Goal: Task Accomplishment & Management: Use online tool/utility

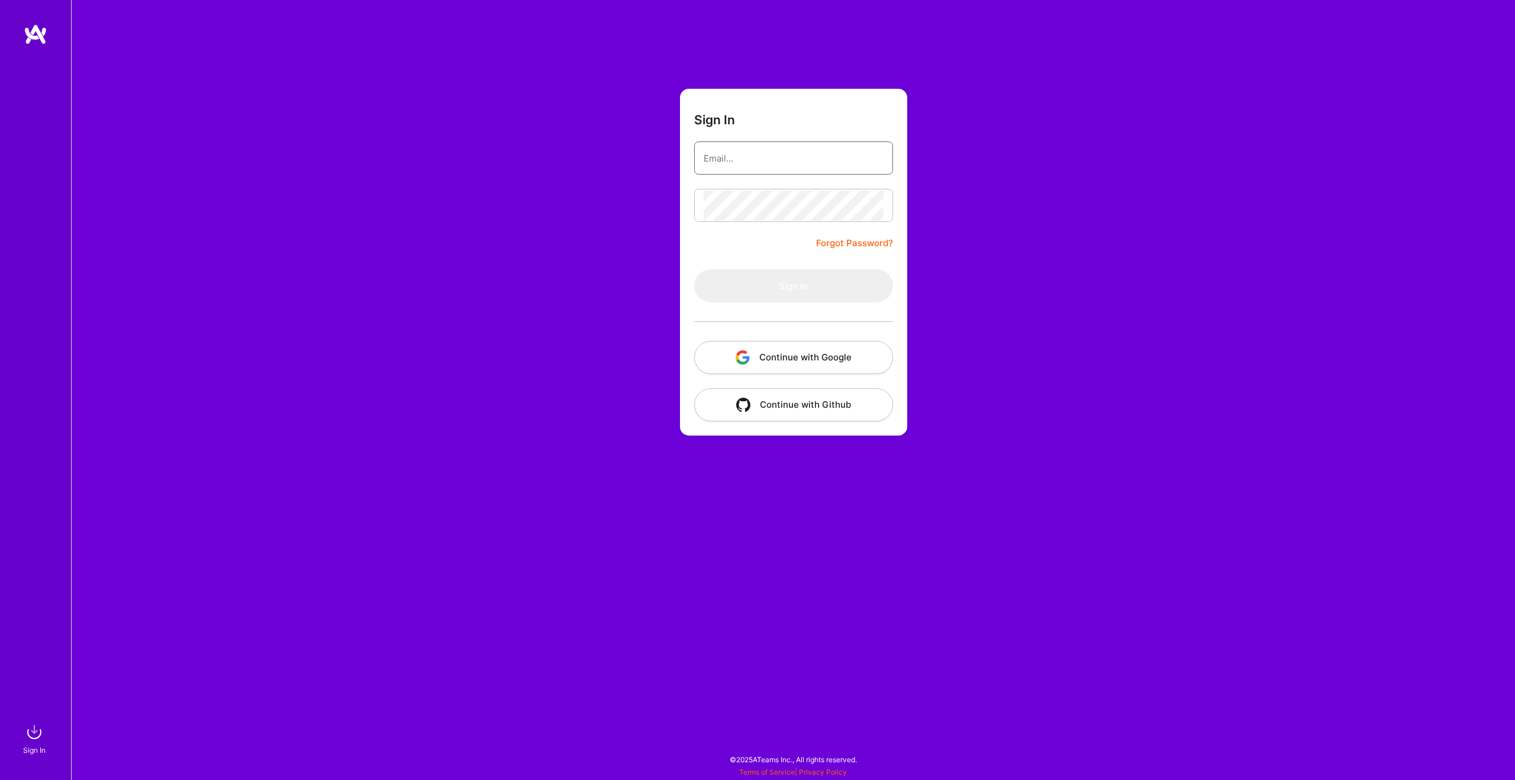
type input "robertas.konarskis@gmail.com"
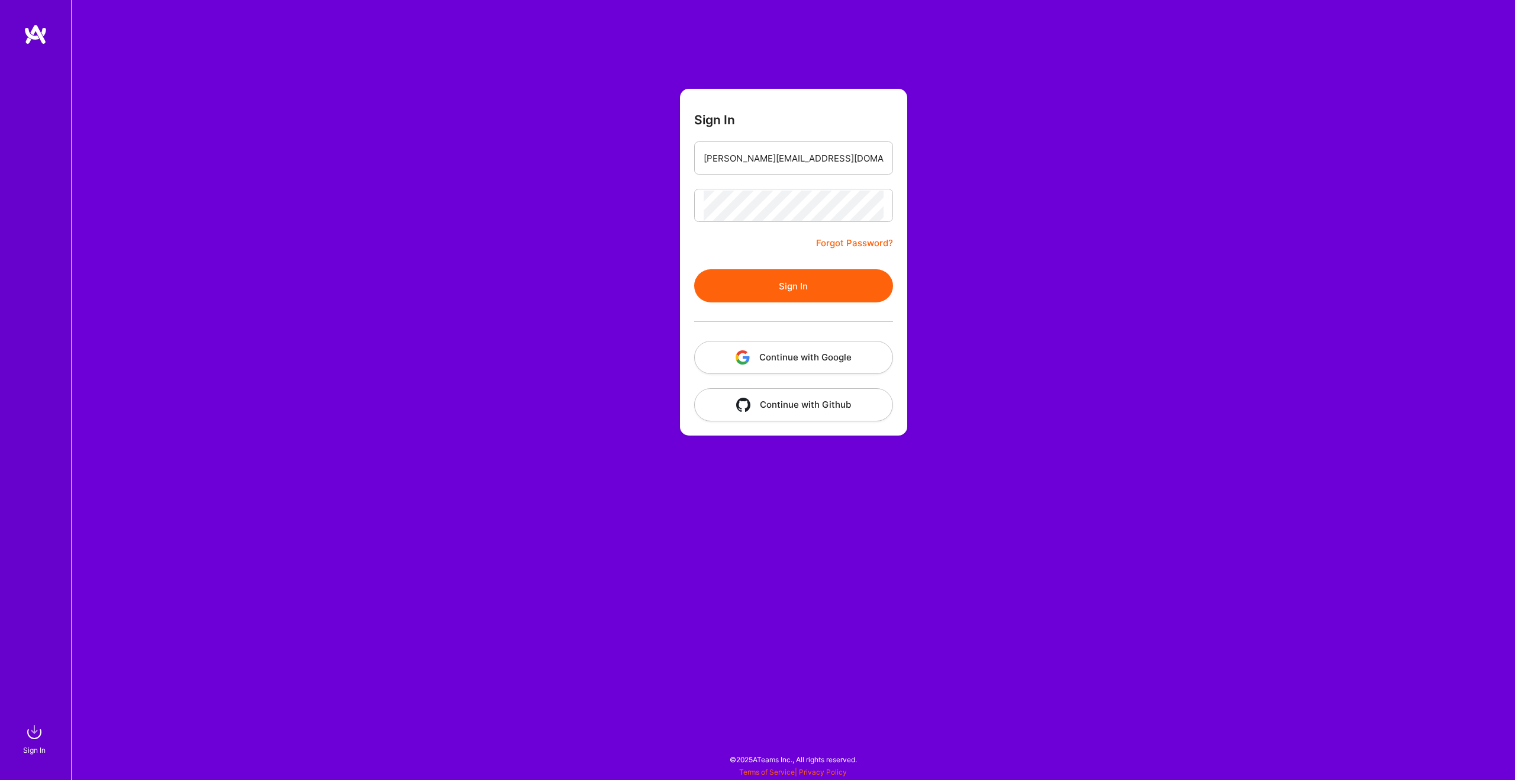
click at [764, 334] on div at bounding box center [793, 321] width 199 height 38
click at [767, 293] on button "Sign In" at bounding box center [793, 285] width 199 height 33
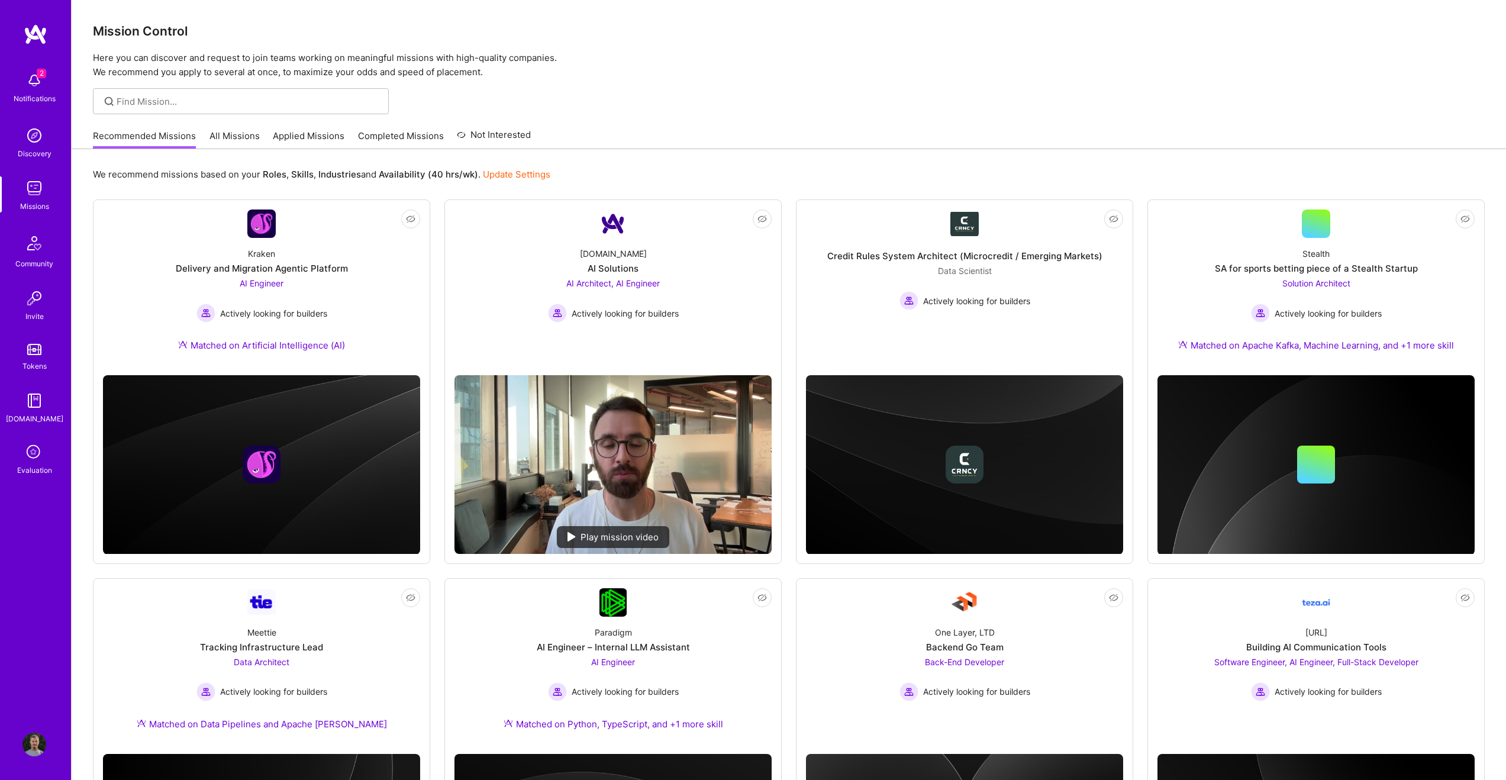
click at [1136, 178] on div "We recommend missions based on your Roles , Skills , Industries and Availabilit…" at bounding box center [789, 174] width 1392 height 22
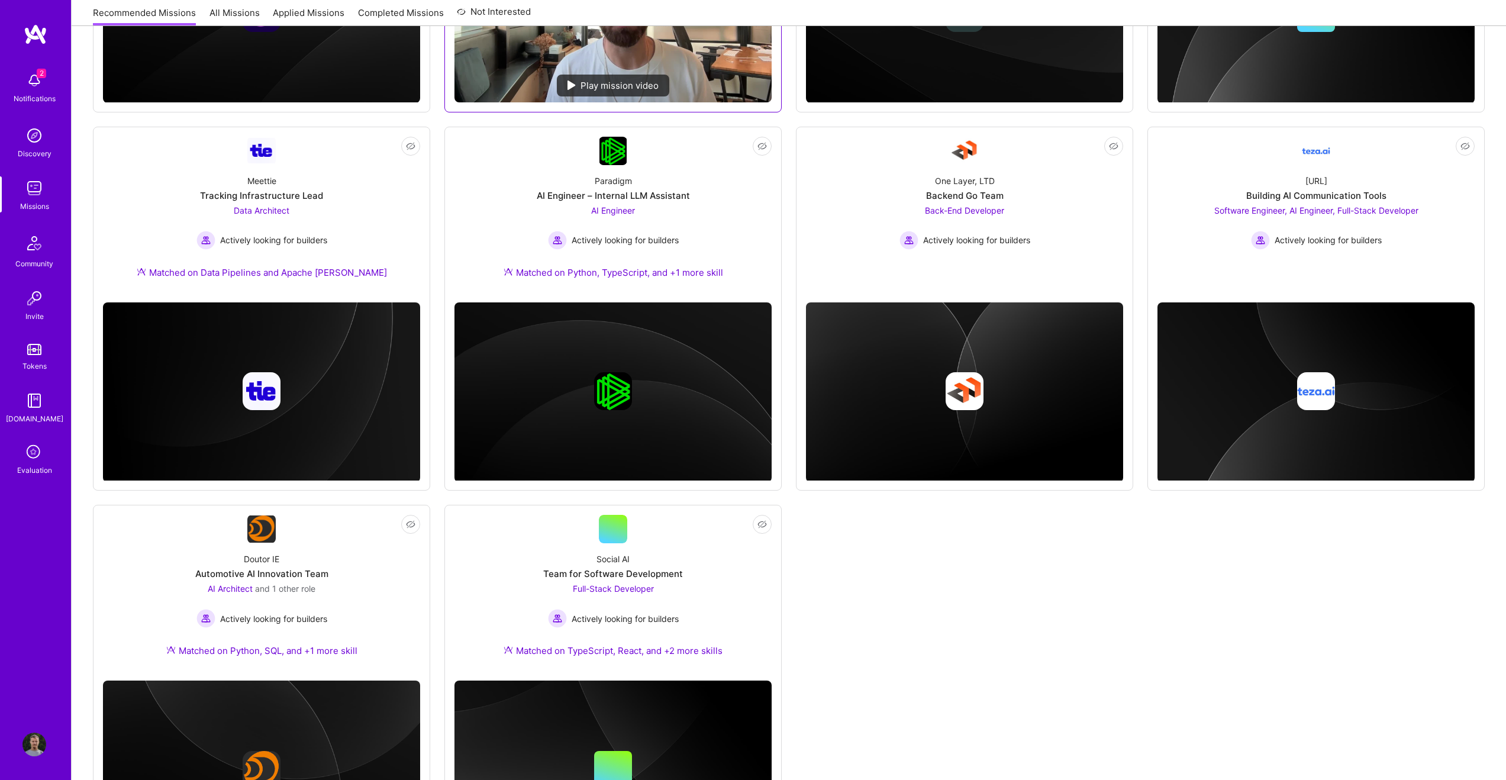
scroll to position [450, 0]
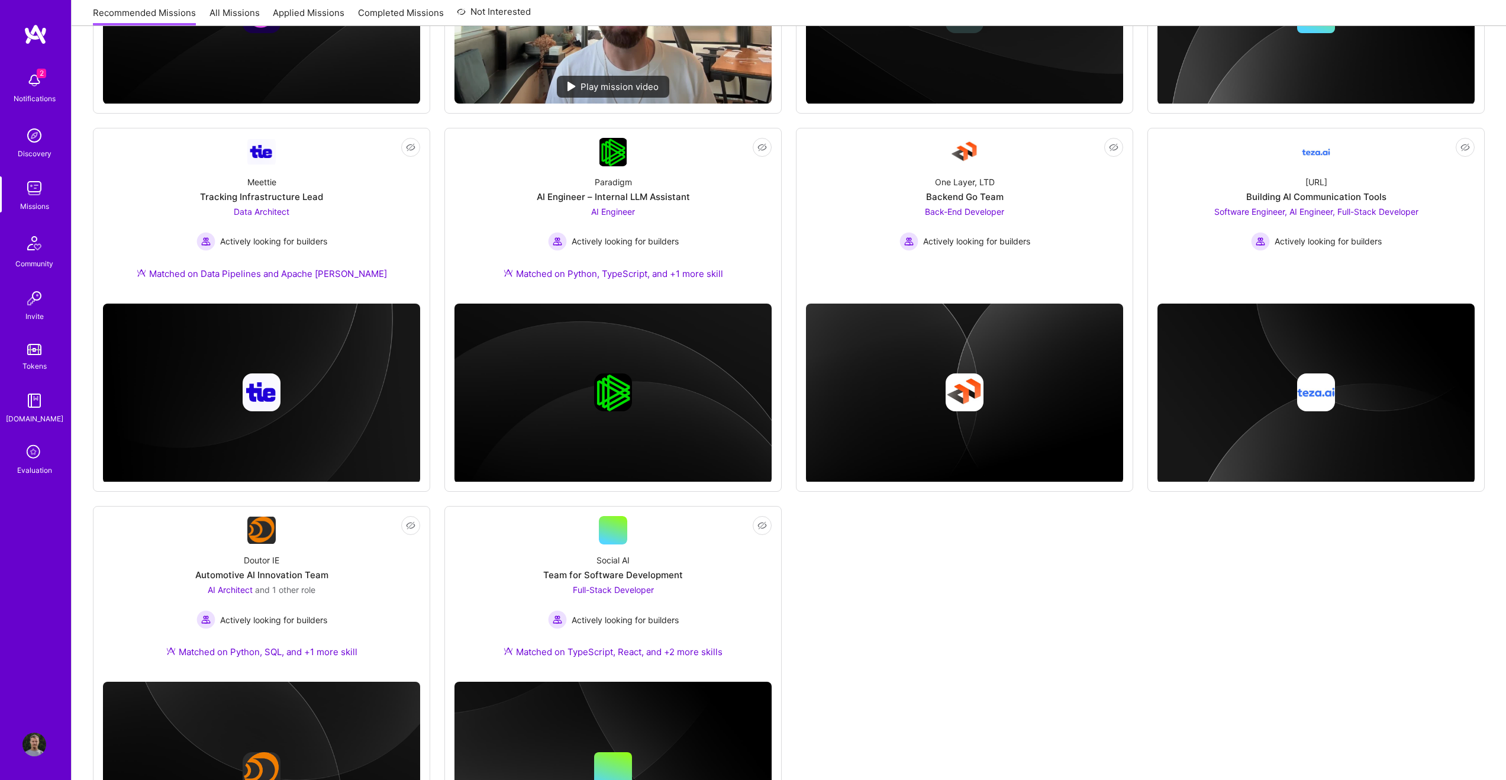
click at [439, 301] on div "Not Interested Kraken Delivery and Migration Agentic Platform AI Engineer Activ…" at bounding box center [789, 309] width 1392 height 1121
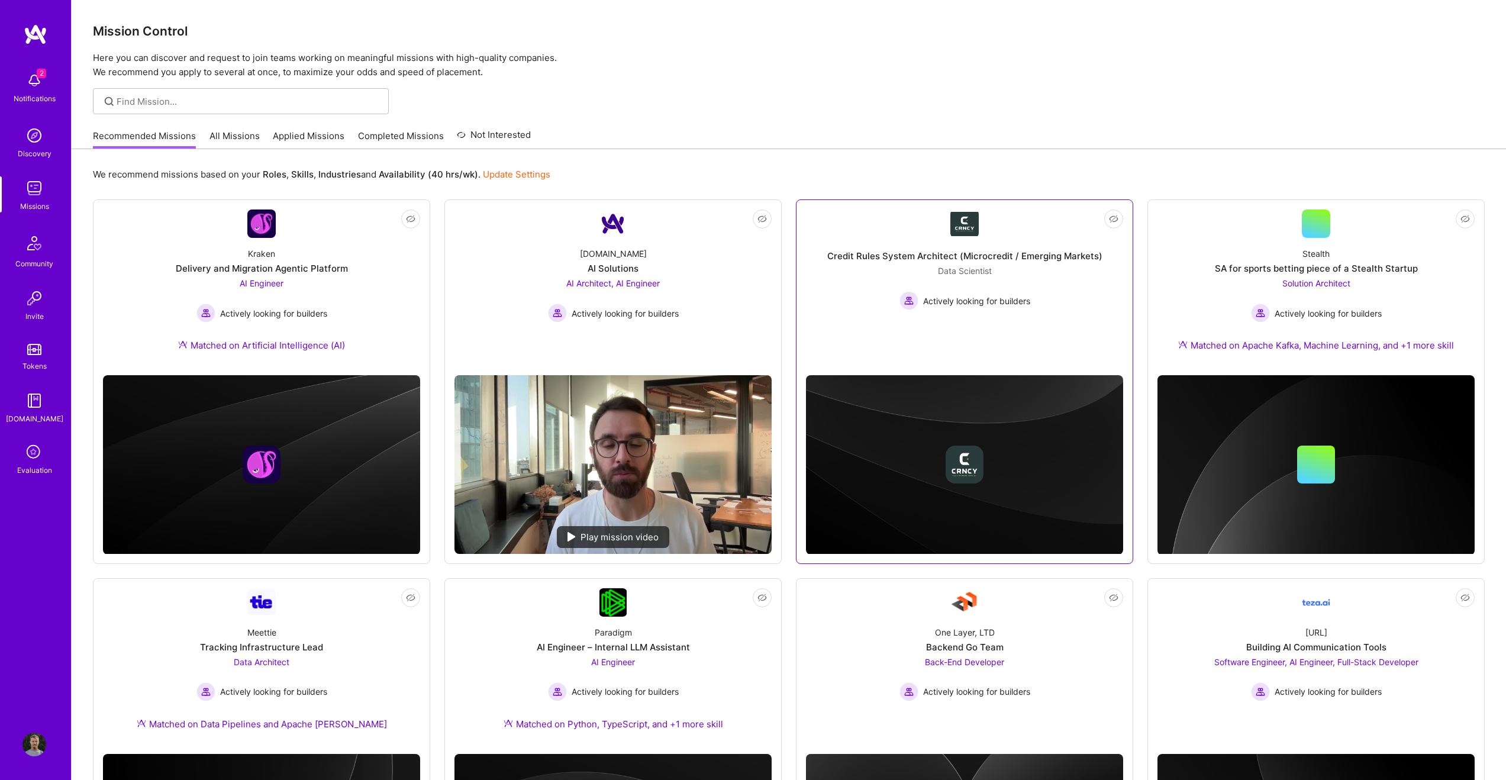
click at [970, 260] on div "Credit Rules System Architect (Microcredit / Emerging Markets)" at bounding box center [964, 256] width 275 height 12
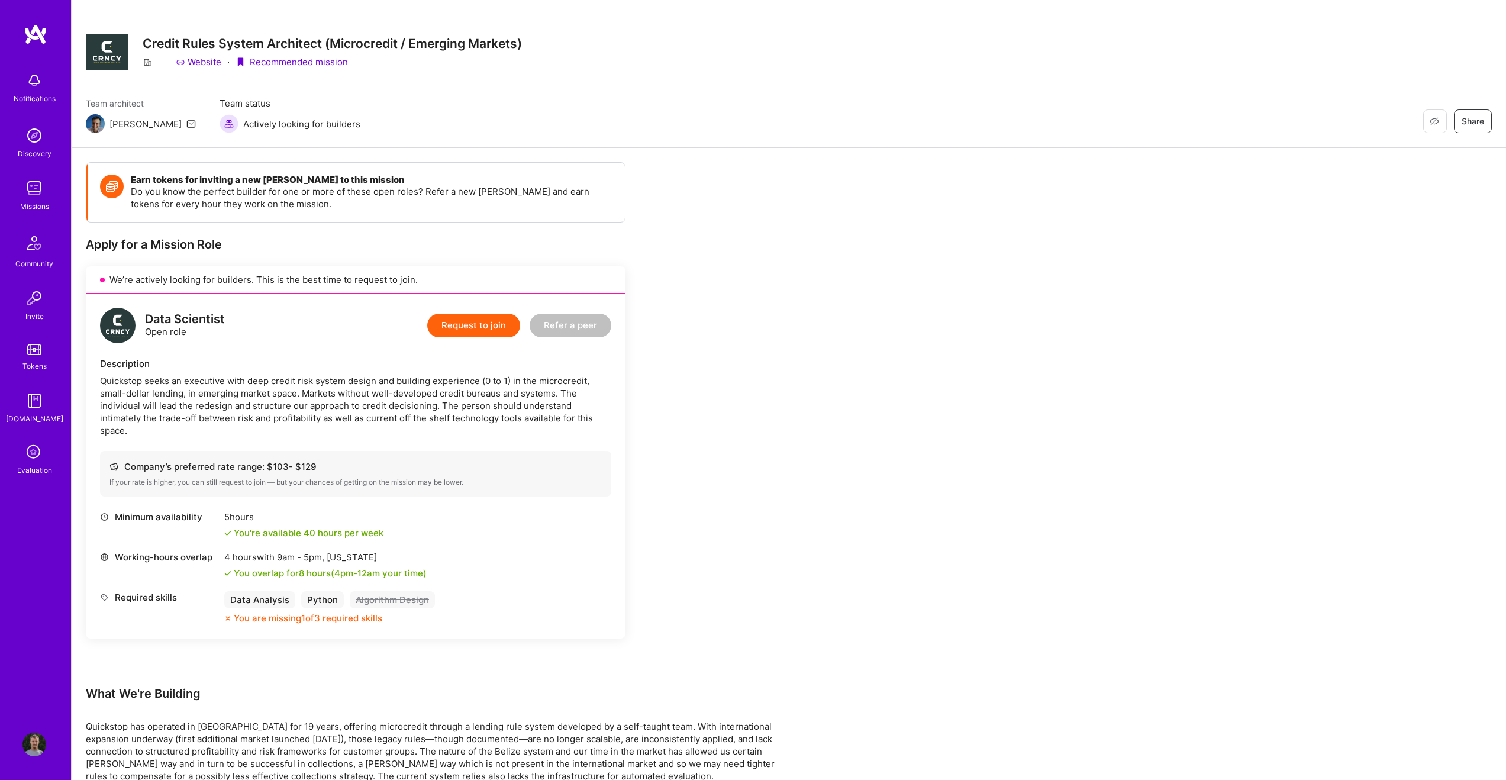
scroll to position [12, 0]
click at [36, 81] on img at bounding box center [34, 81] width 24 height 24
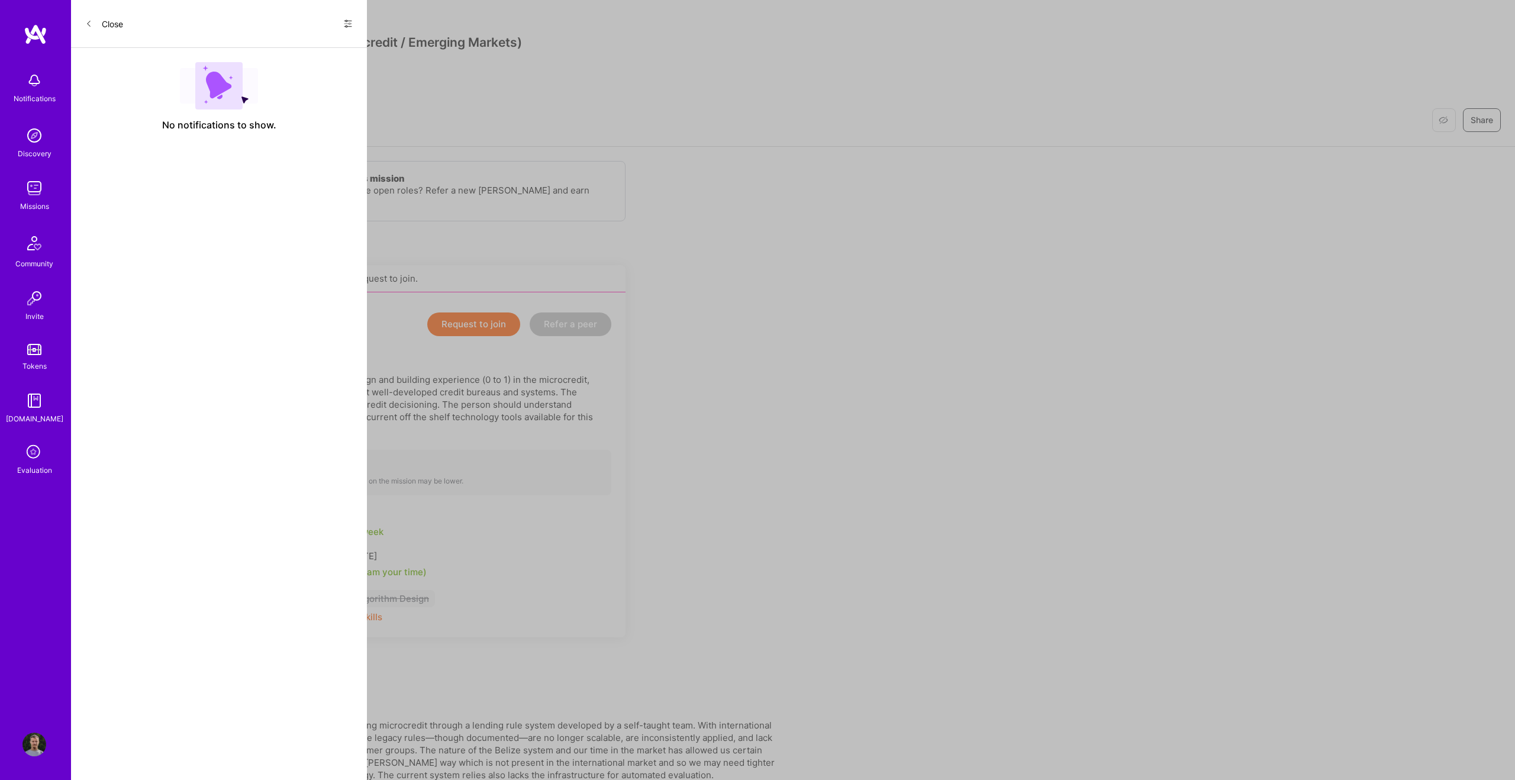
click at [94, 30] on button "Close" at bounding box center [104, 23] width 38 height 19
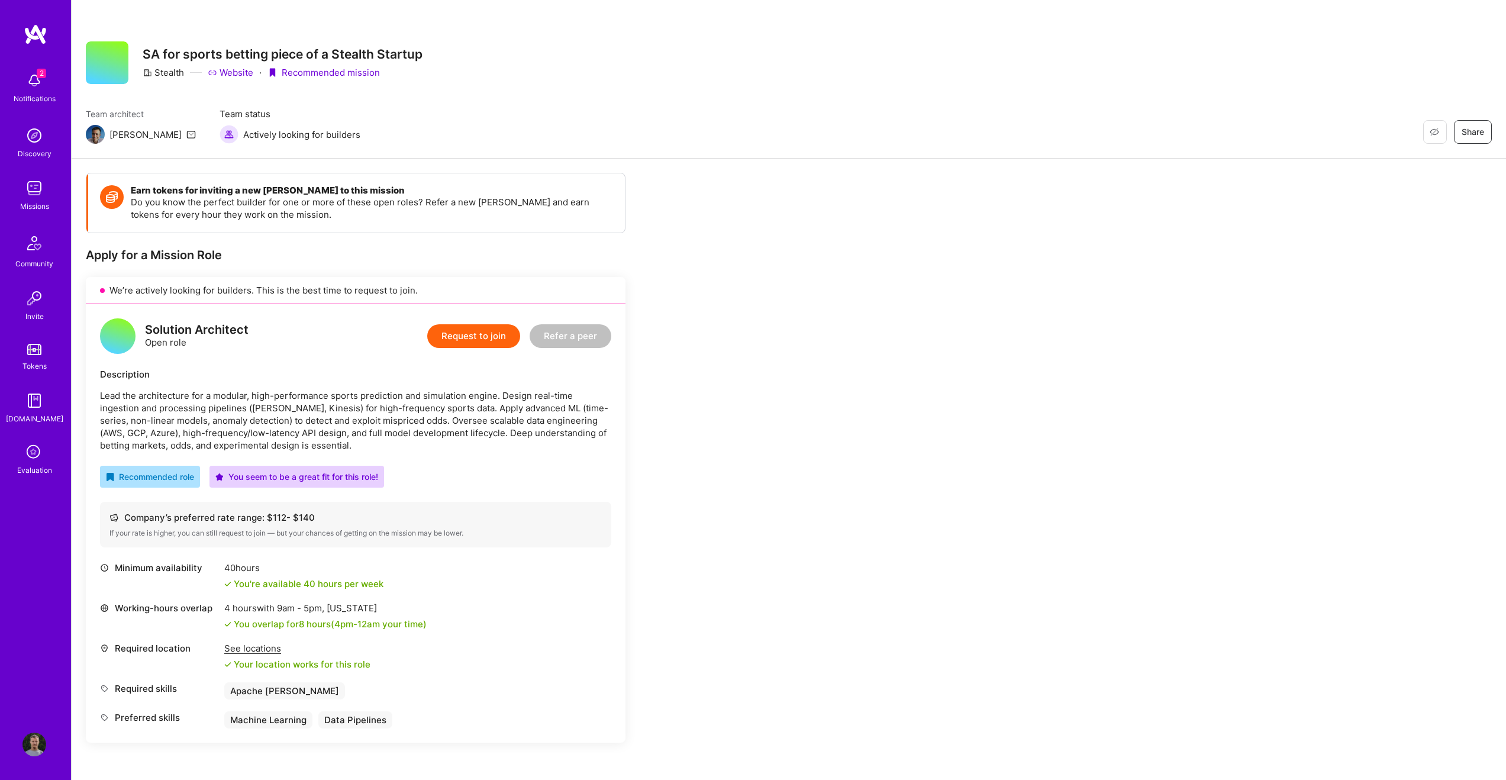
click at [479, 224] on div "Earn tokens for inviting a new A.Teamer to this mission Do you know the perfect…" at bounding box center [356, 202] width 537 height 59
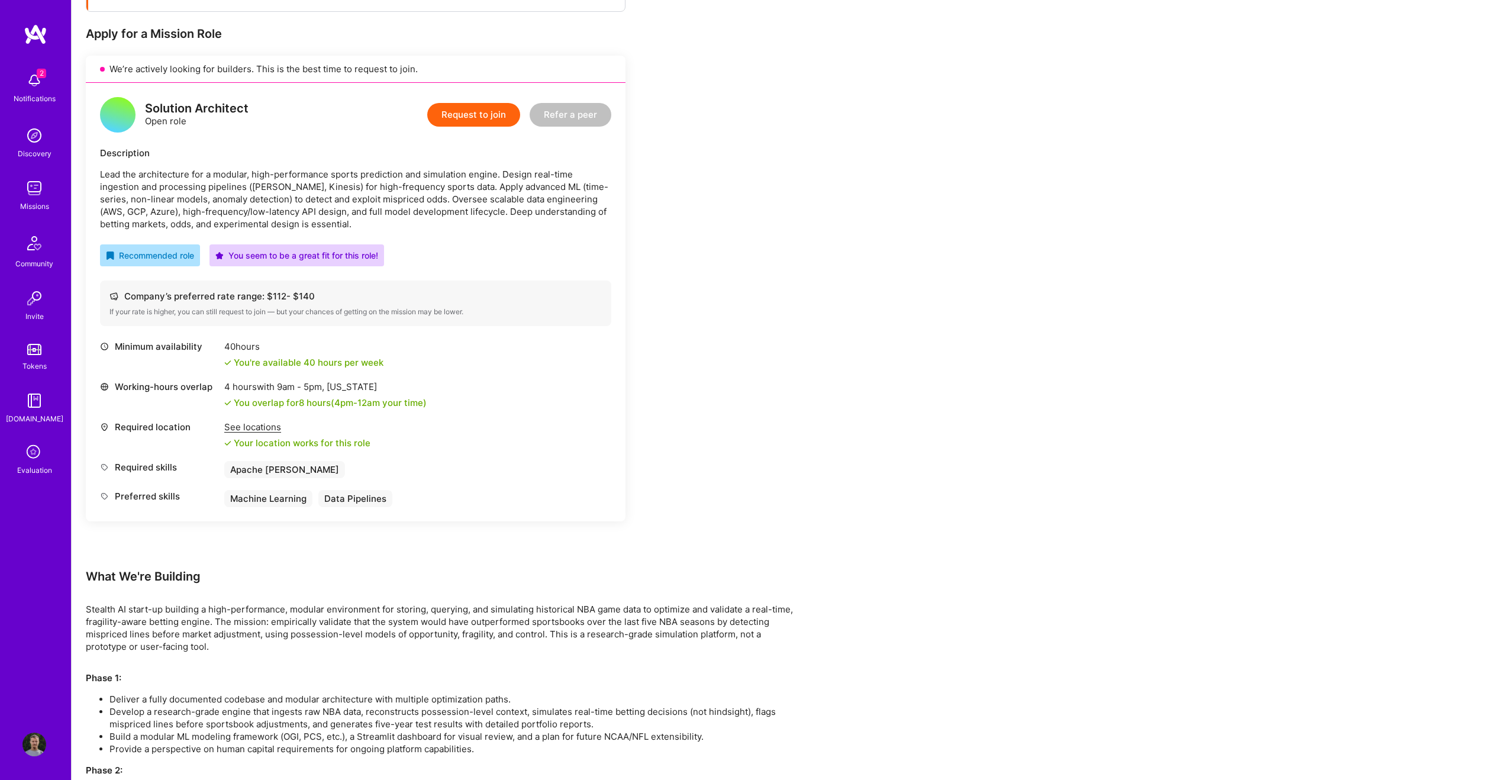
scroll to position [227, 0]
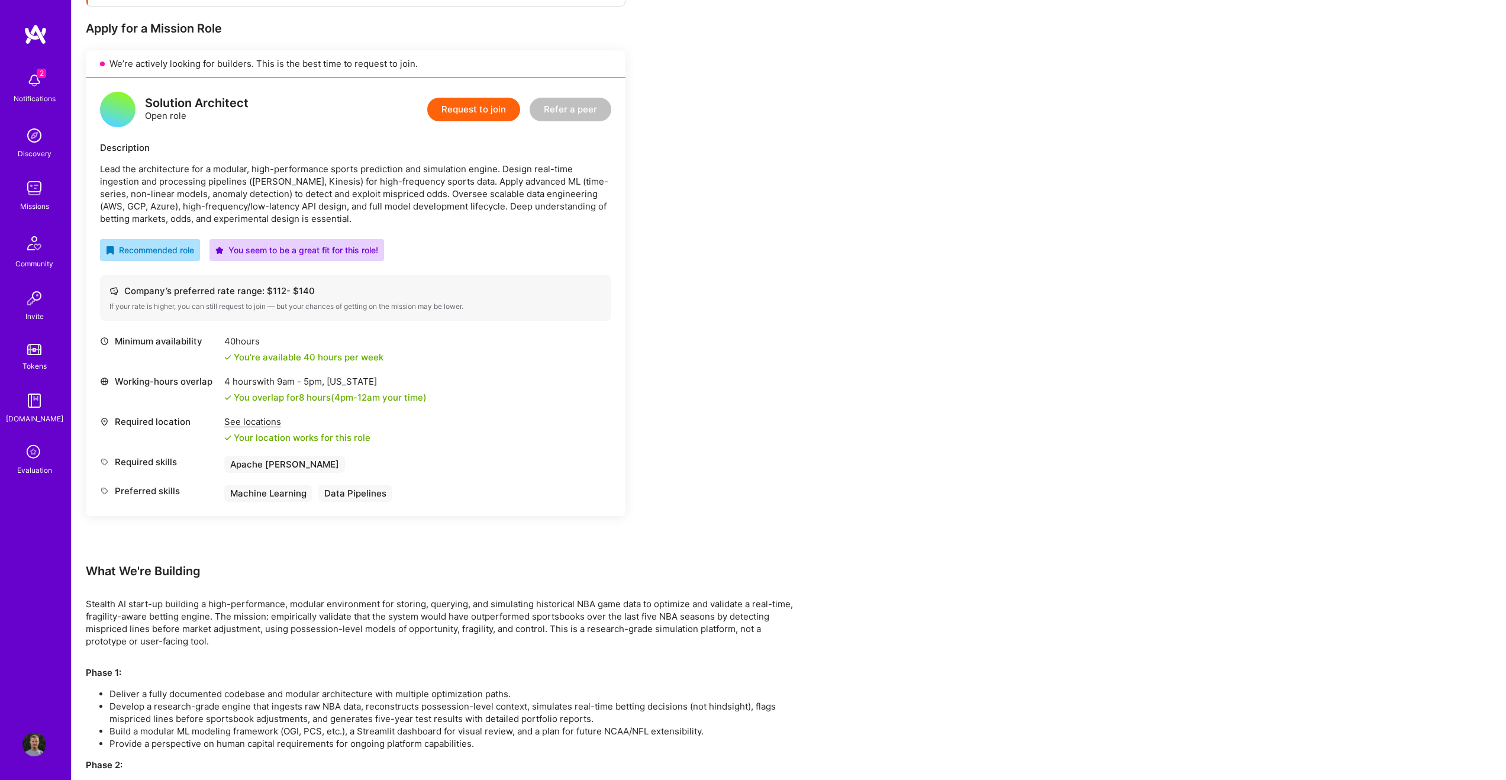
click at [330, 220] on p "Lead the architecture for a modular, high-performance sports prediction and sim…" at bounding box center [355, 194] width 511 height 62
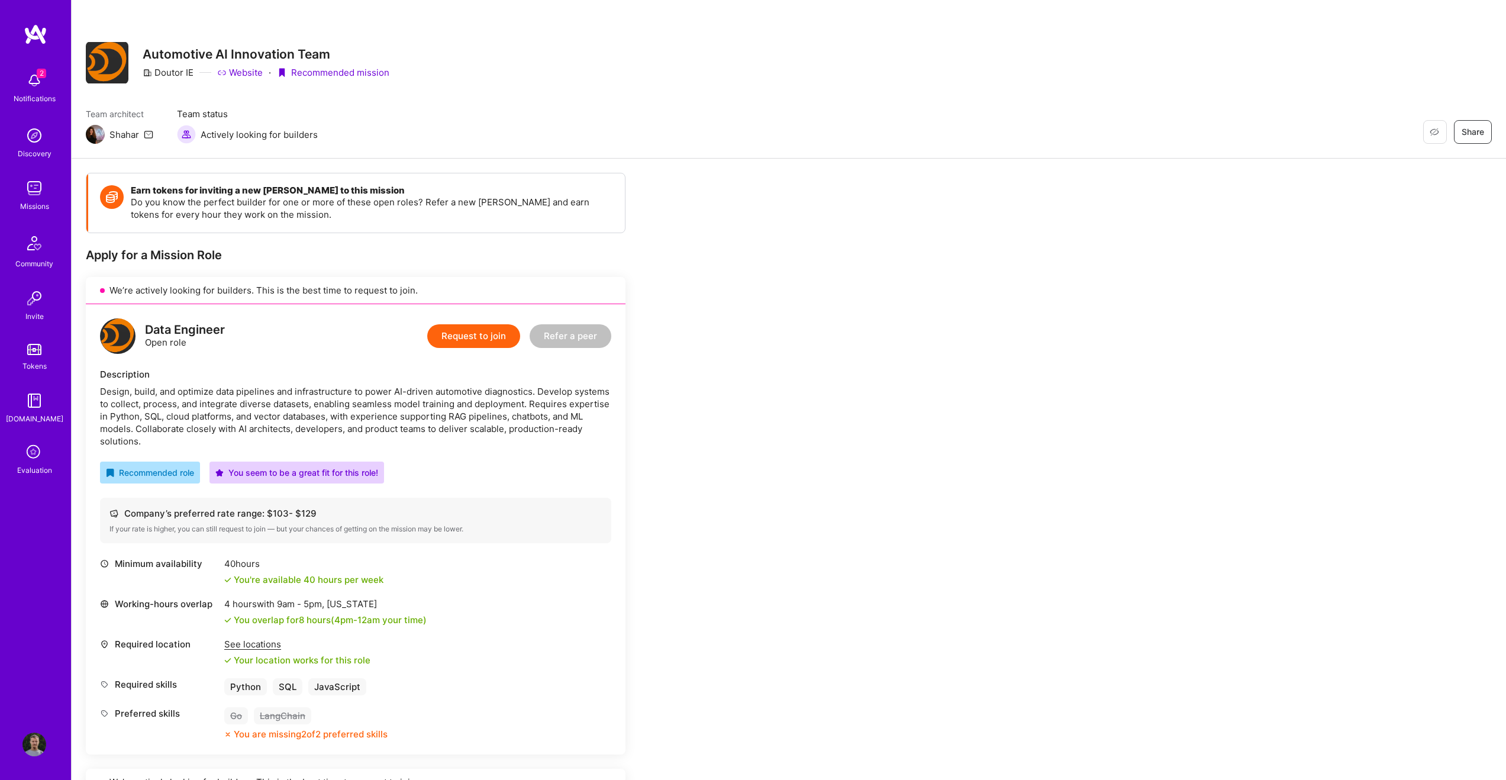
click at [52, 86] on div "2 Notifications" at bounding box center [34, 86] width 73 height 41
click at [30, 86] on div "2 Notifications Discovery Missions Community Invite Tokens [DOMAIN_NAME] Evalua…" at bounding box center [35, 271] width 71 height 410
click at [30, 86] on img at bounding box center [34, 81] width 24 height 24
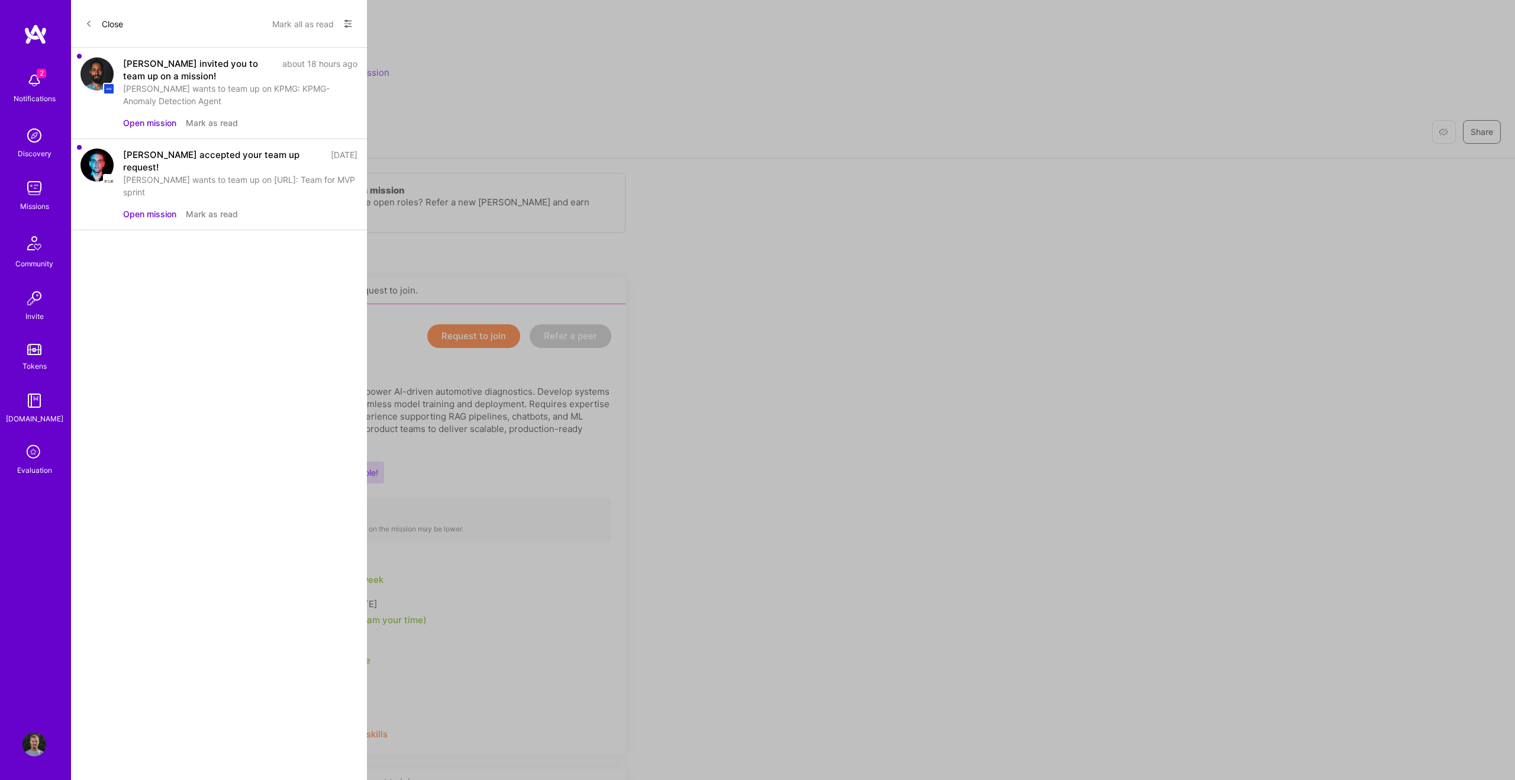
click at [155, 208] on button "Open mission" at bounding box center [149, 214] width 53 height 12
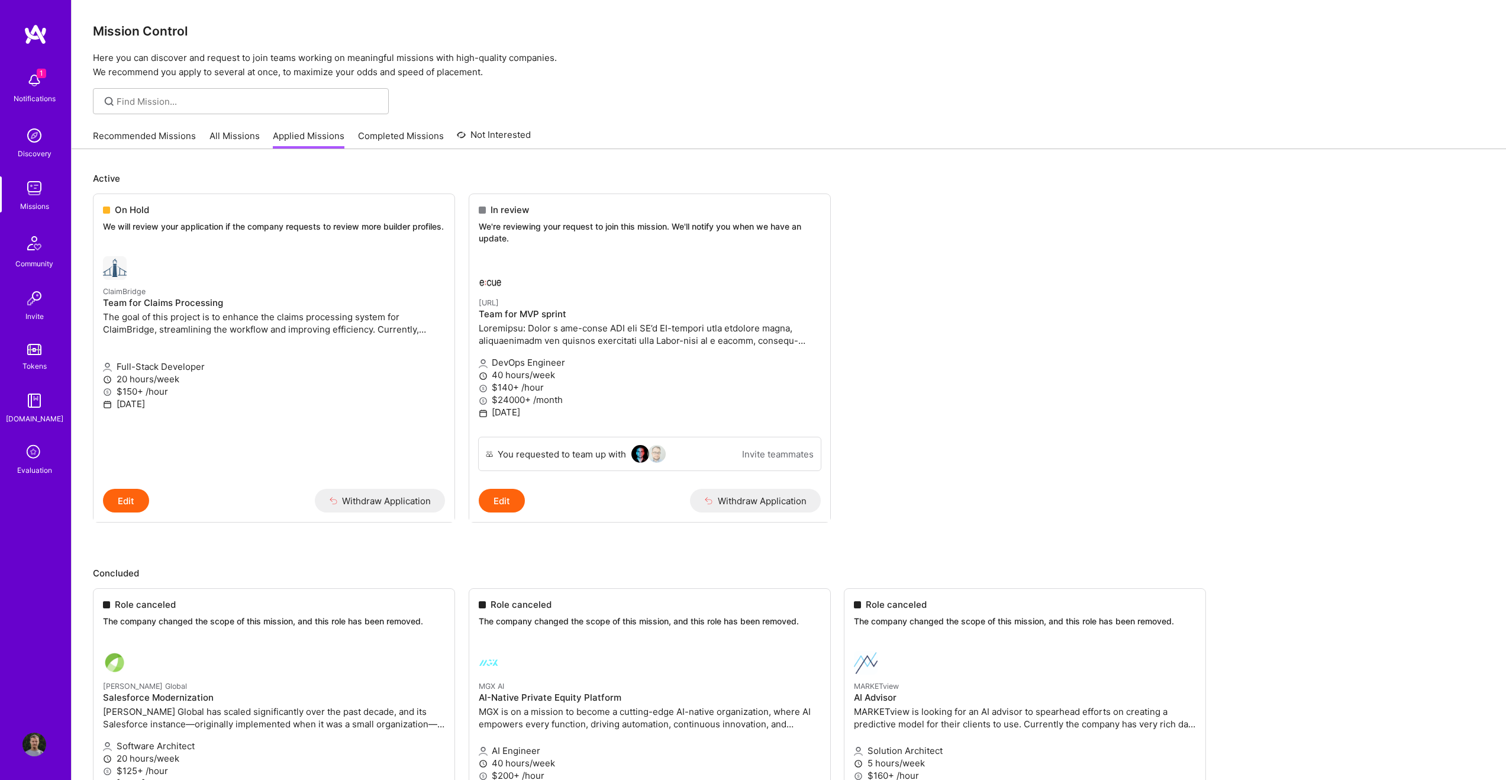
click at [36, 80] on img at bounding box center [34, 81] width 24 height 24
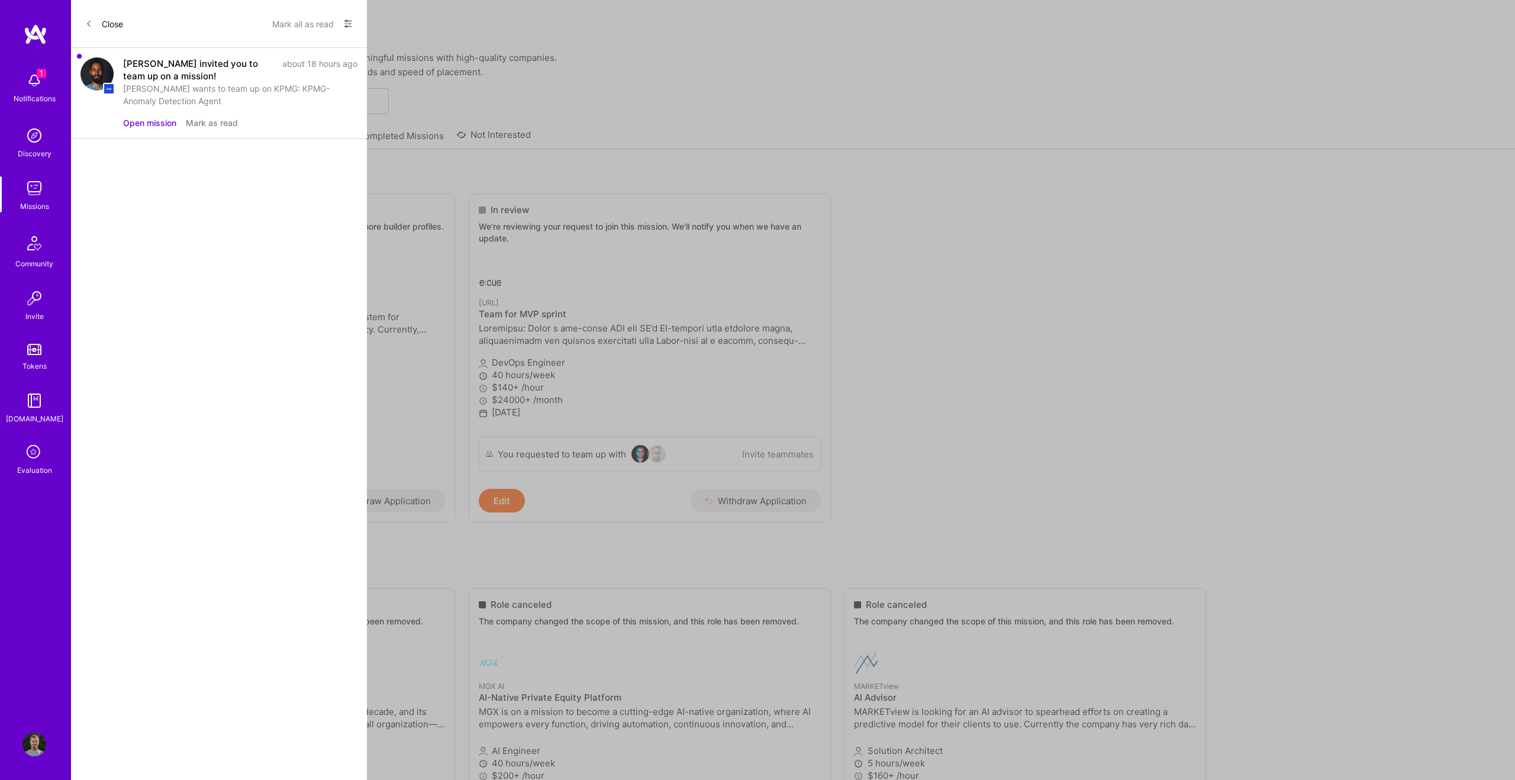
click at [185, 106] on div "[PERSON_NAME] wants to team up on KPMG: KPMG- Anomaly Detection Agent" at bounding box center [240, 94] width 234 height 25
click at [156, 122] on button "Open mission" at bounding box center [149, 123] width 53 height 12
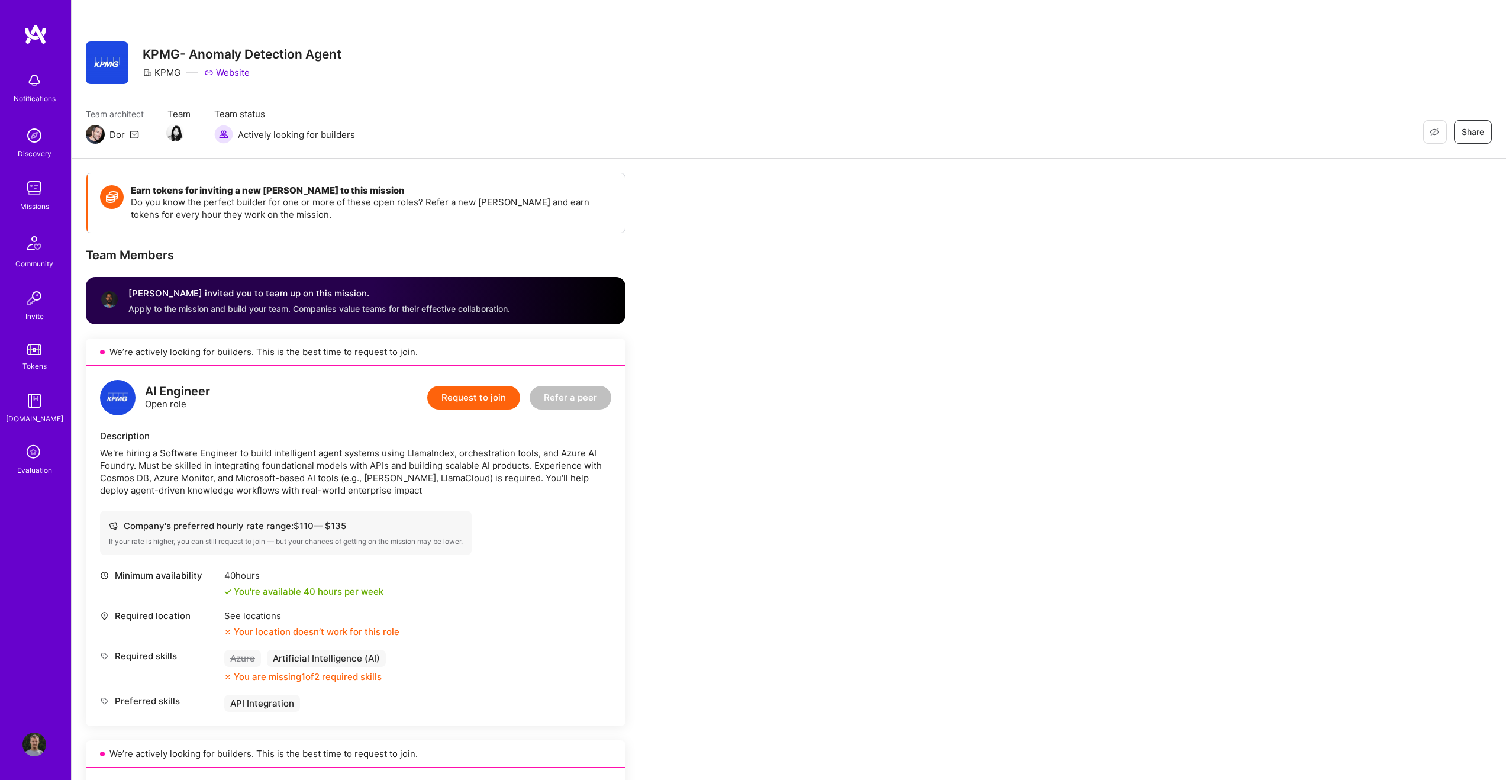
click at [383, 261] on div "Team Members" at bounding box center [356, 254] width 540 height 15
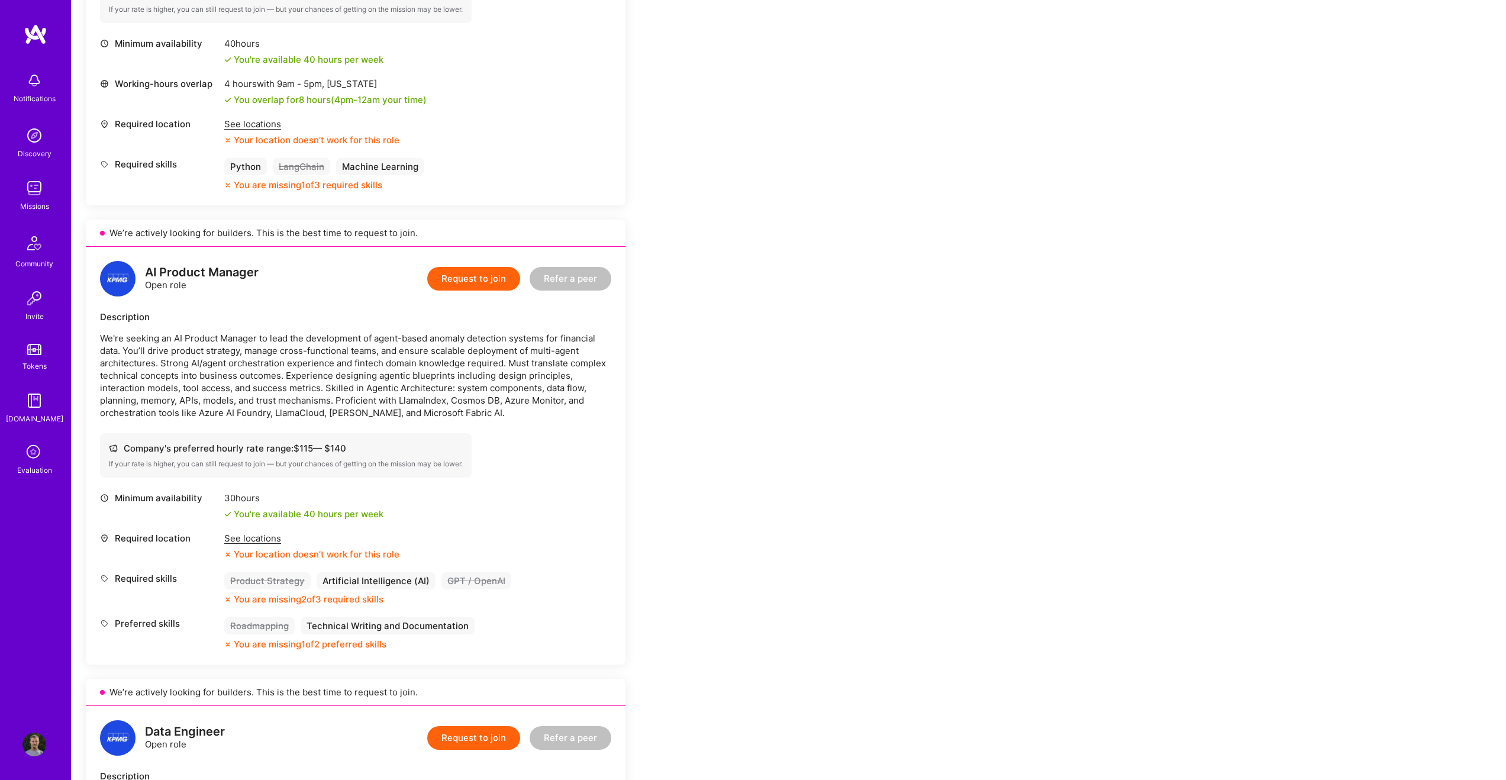
scroll to position [1040, 0]
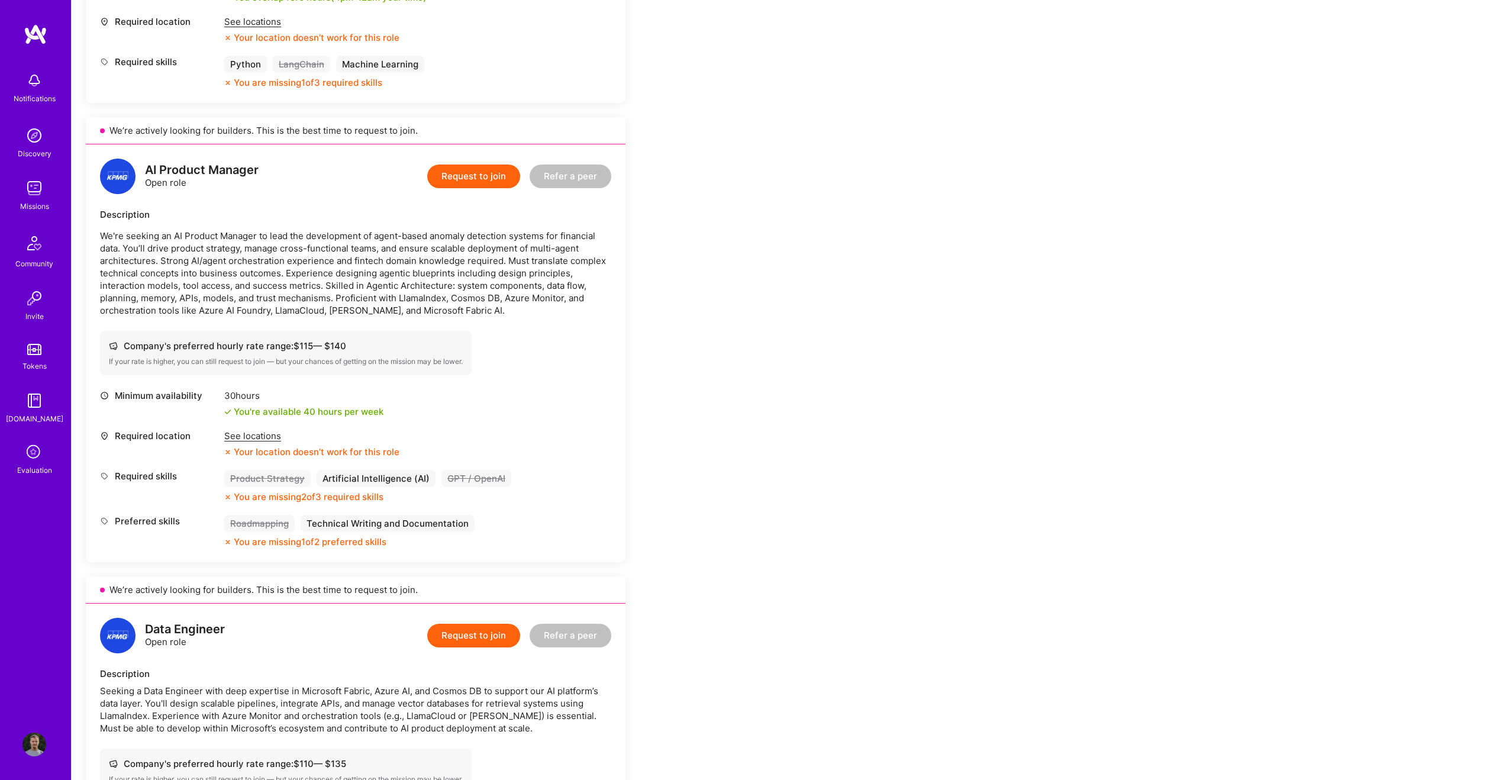
click at [328, 340] on div "Company's preferred hourly rate range: $ 115 — $ 140" at bounding box center [286, 346] width 354 height 12
